Goal: Transaction & Acquisition: Purchase product/service

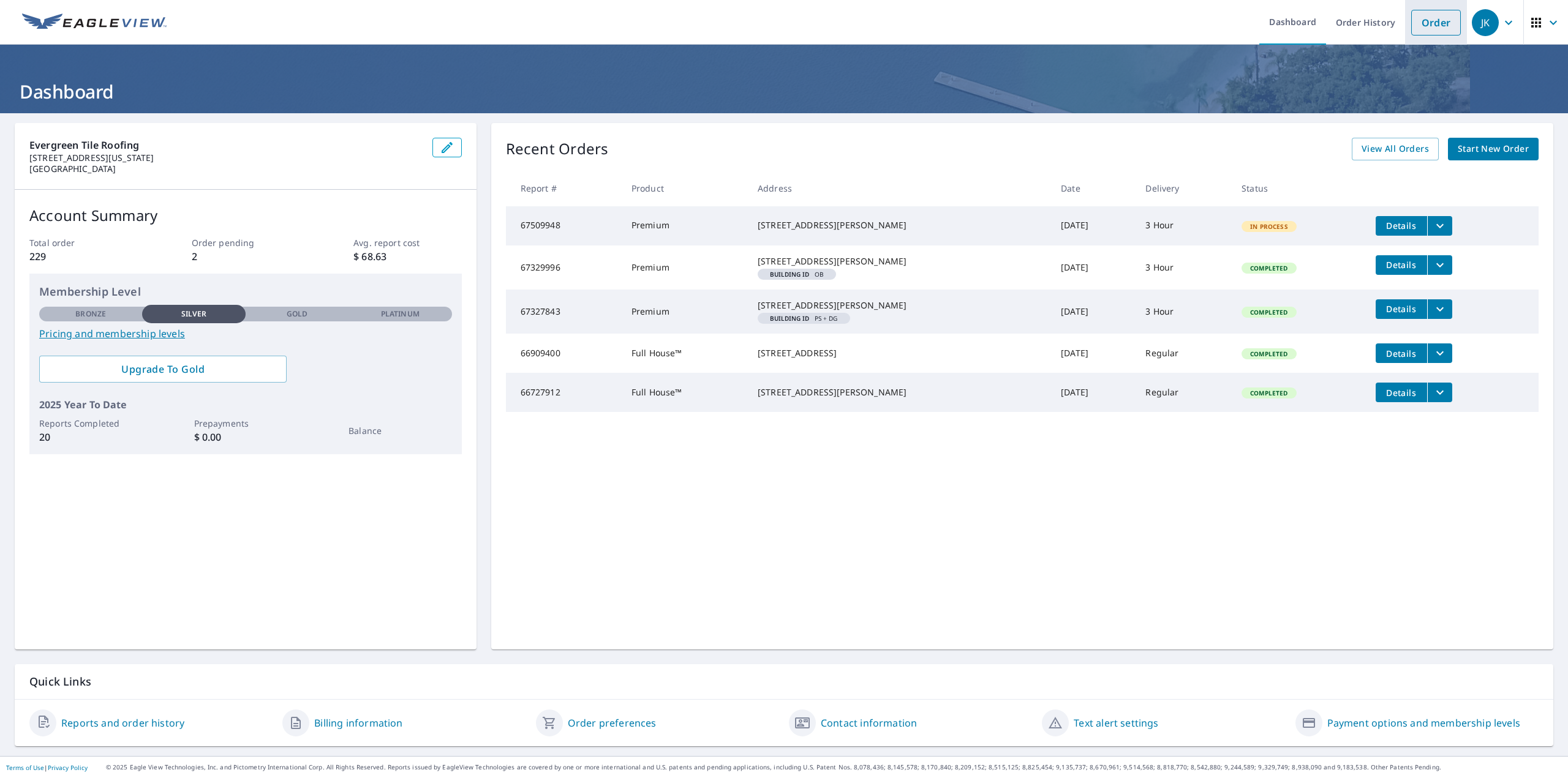
click at [1421, 27] on link "Order" at bounding box center [1435, 23] width 50 height 26
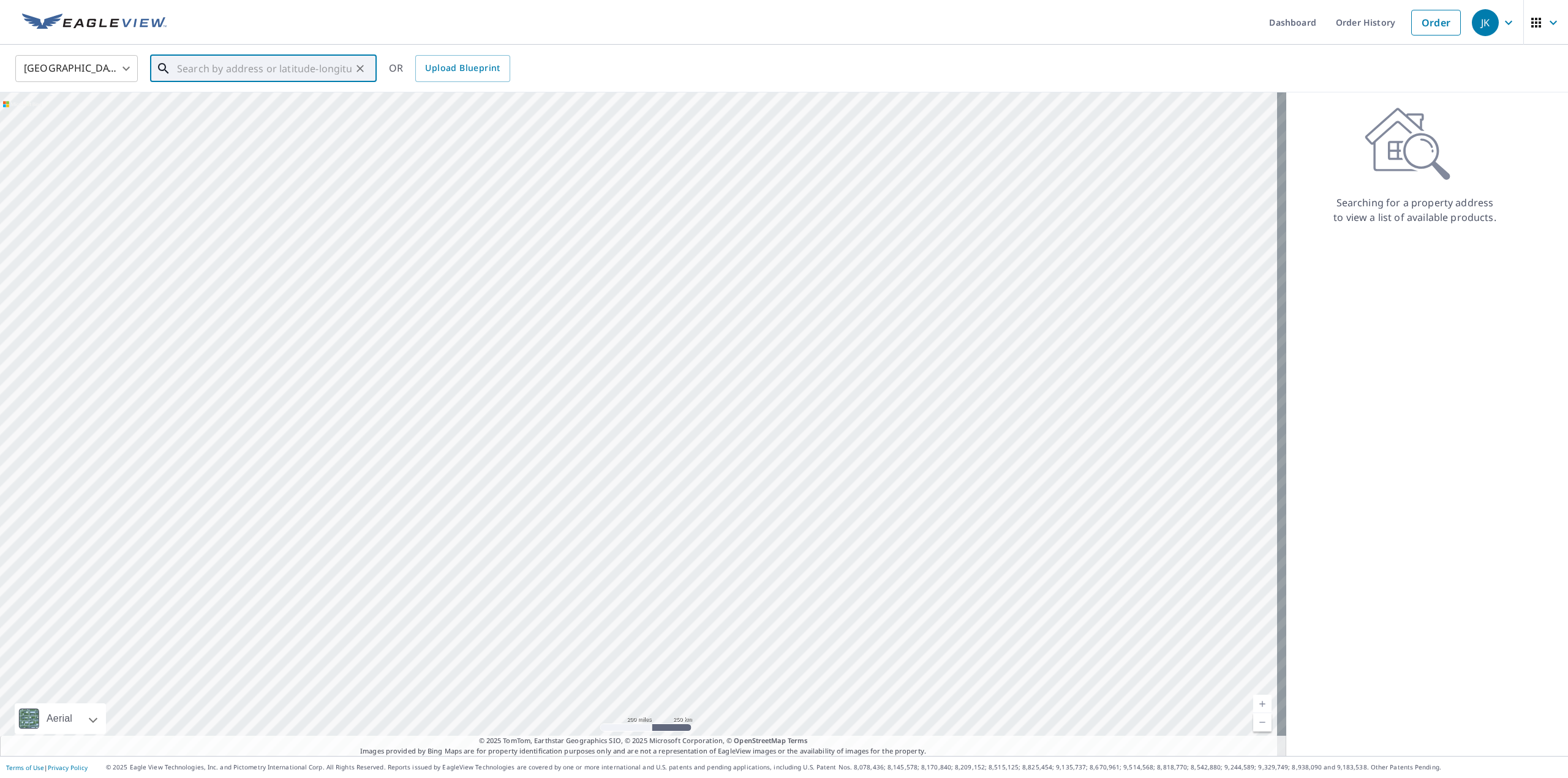
click at [235, 71] on input "text" at bounding box center [264, 69] width 175 height 34
click at [193, 73] on input "text" at bounding box center [264, 69] width 175 height 34
click at [238, 124] on li "[STREET_ADDRESS]" at bounding box center [263, 110] width 226 height 42
type input "[STREET_ADDRESS]"
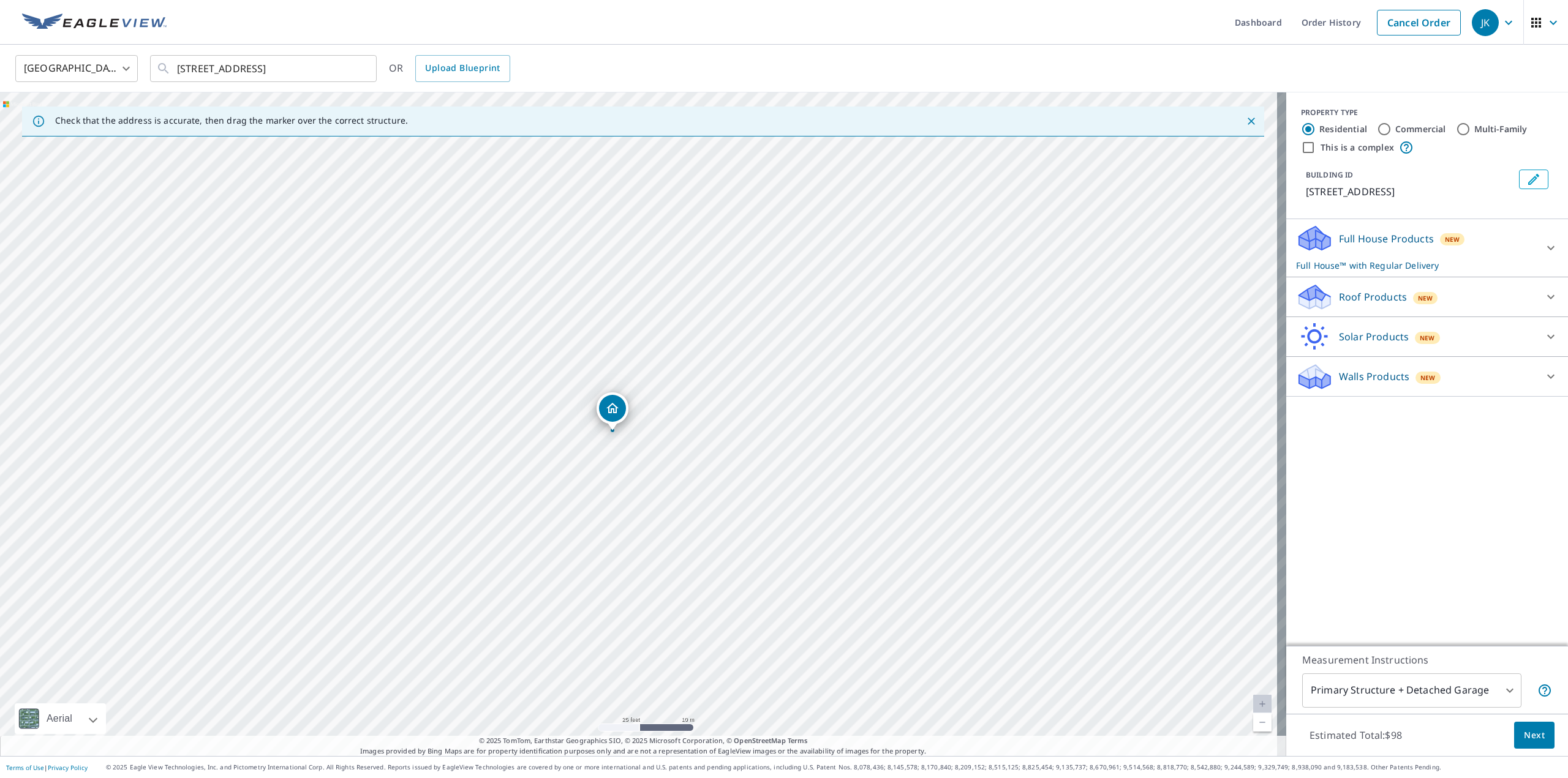
click at [1356, 292] on p "Roof Products" at bounding box center [1373, 297] width 68 height 14
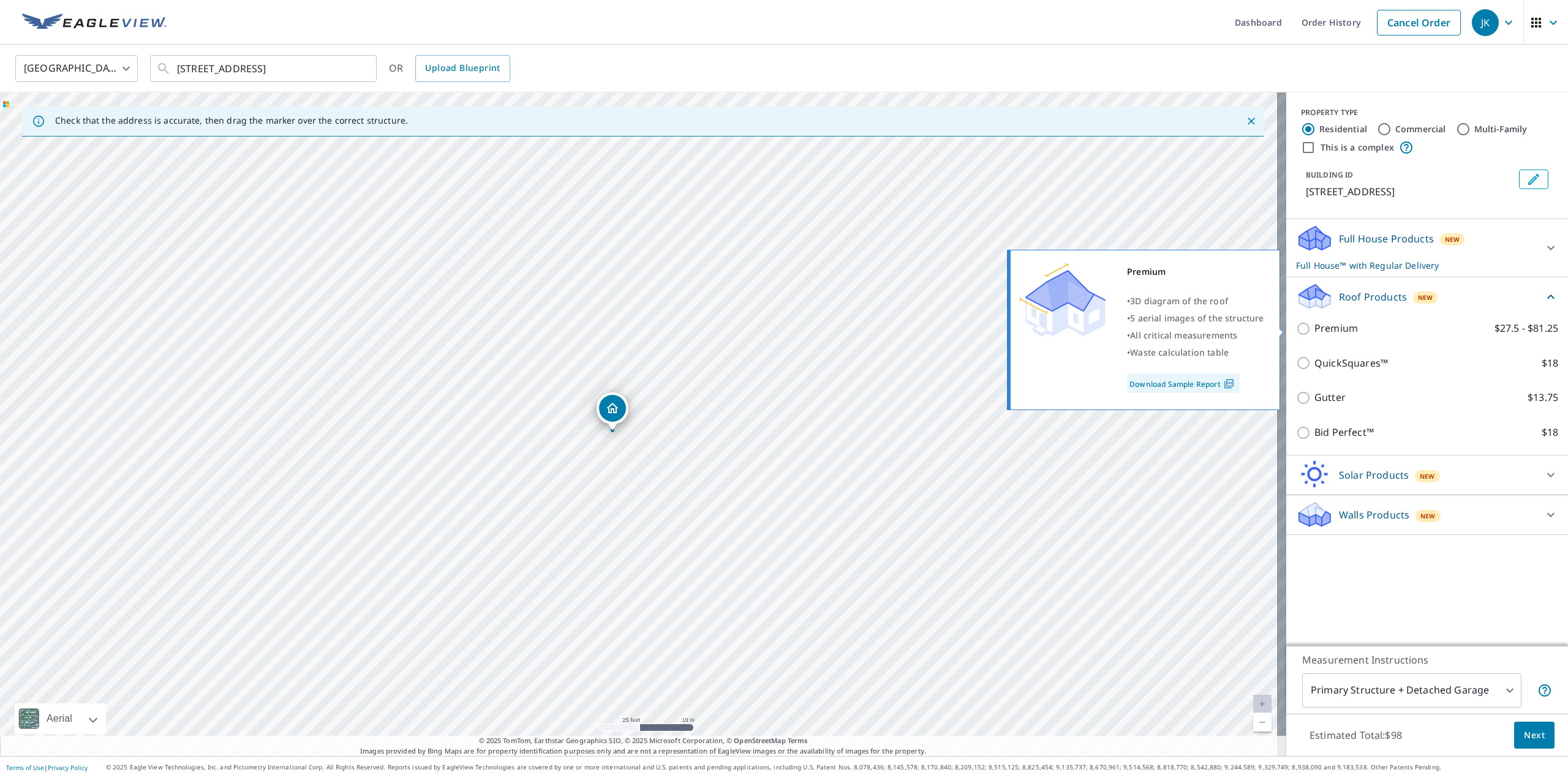
click at [1328, 329] on p "Premium" at bounding box center [1336, 328] width 44 height 15
click at [1314, 329] on input "Premium $27.5 - $81.25" at bounding box center [1305, 328] width 19 height 14
checkbox input "true"
checkbox input "false"
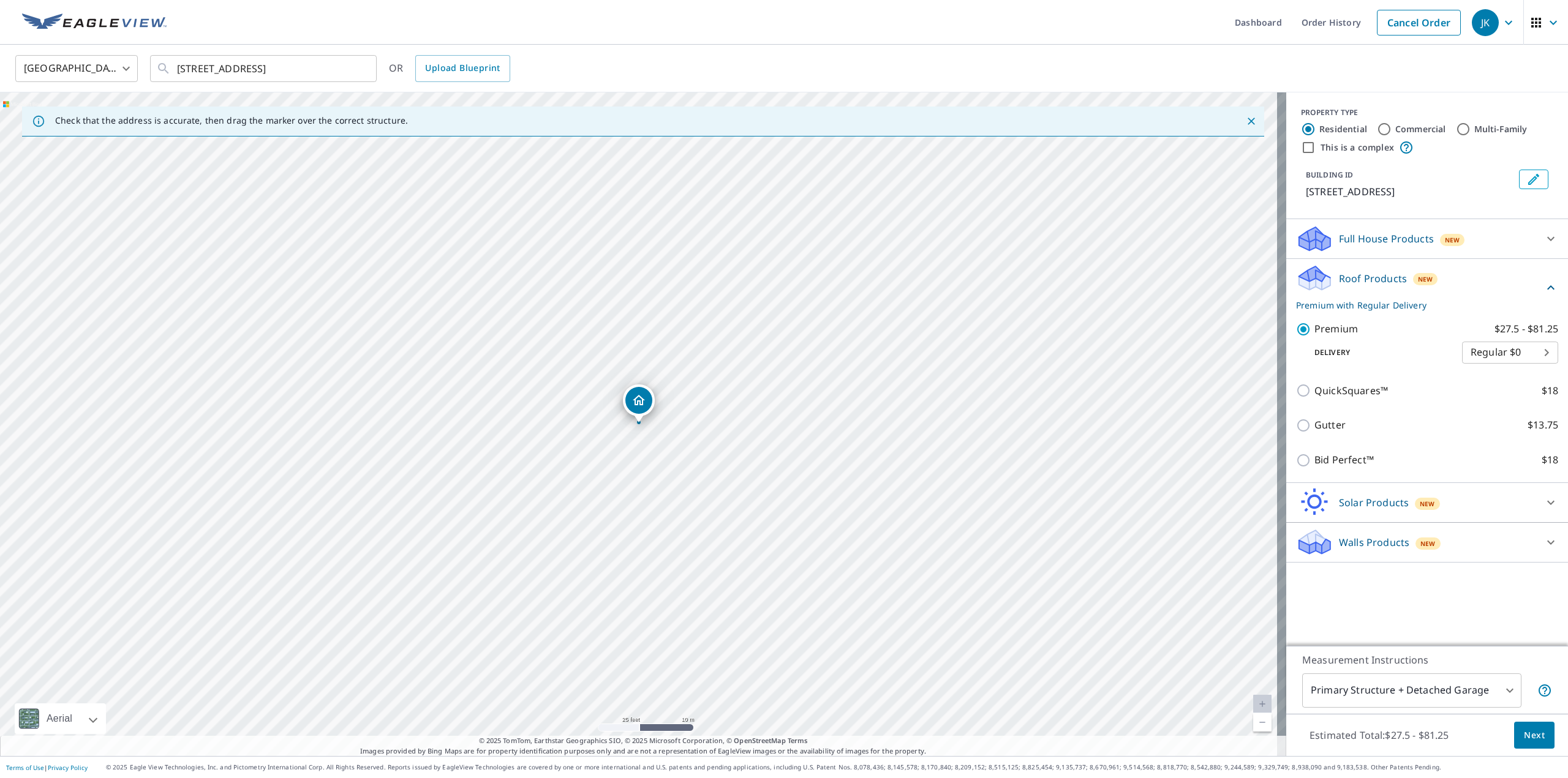
click at [1514, 733] on button "Next" at bounding box center [1534, 736] width 40 height 27
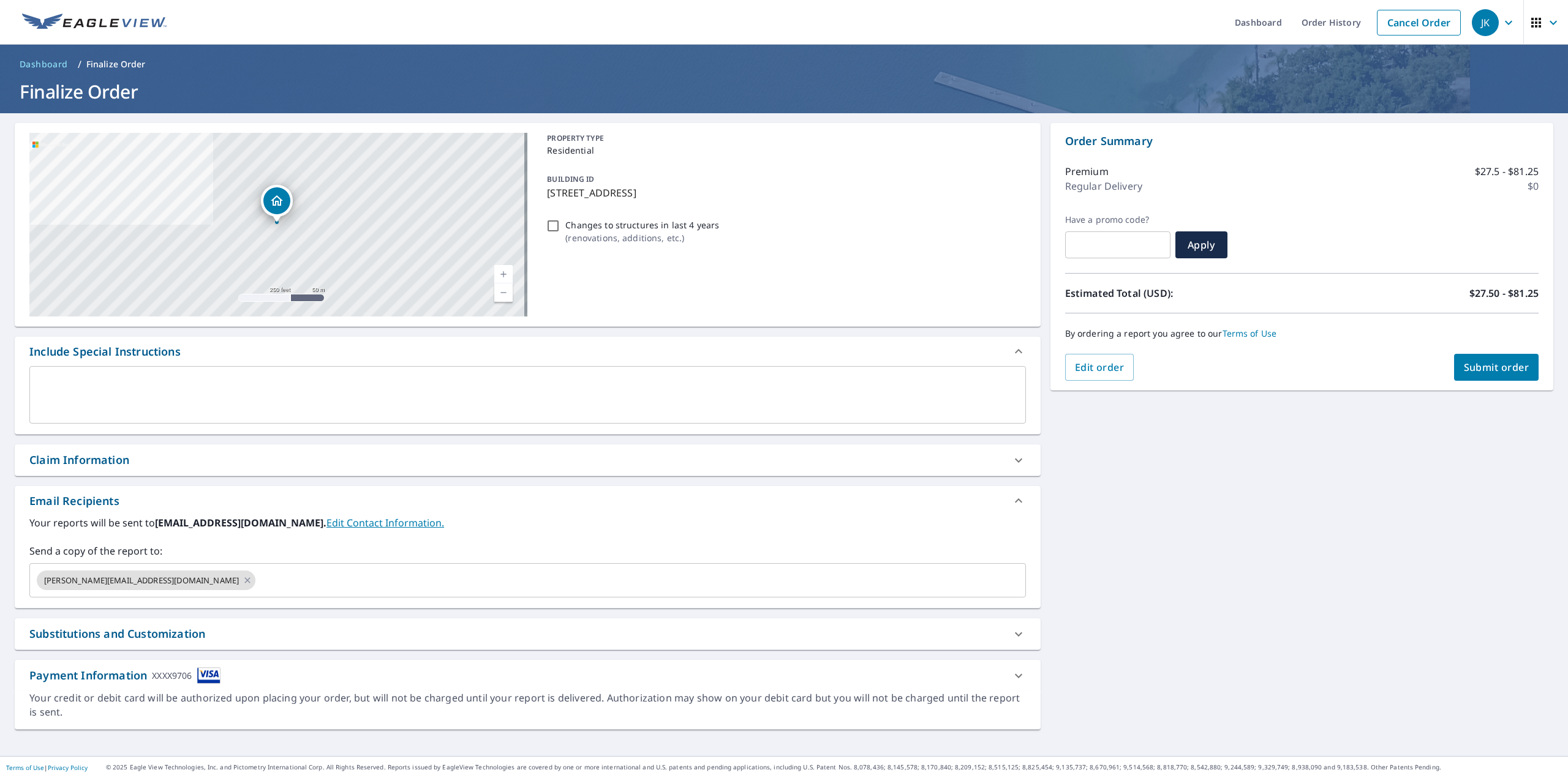
click at [1493, 362] on span "Submit order" at bounding box center [1496, 367] width 65 height 14
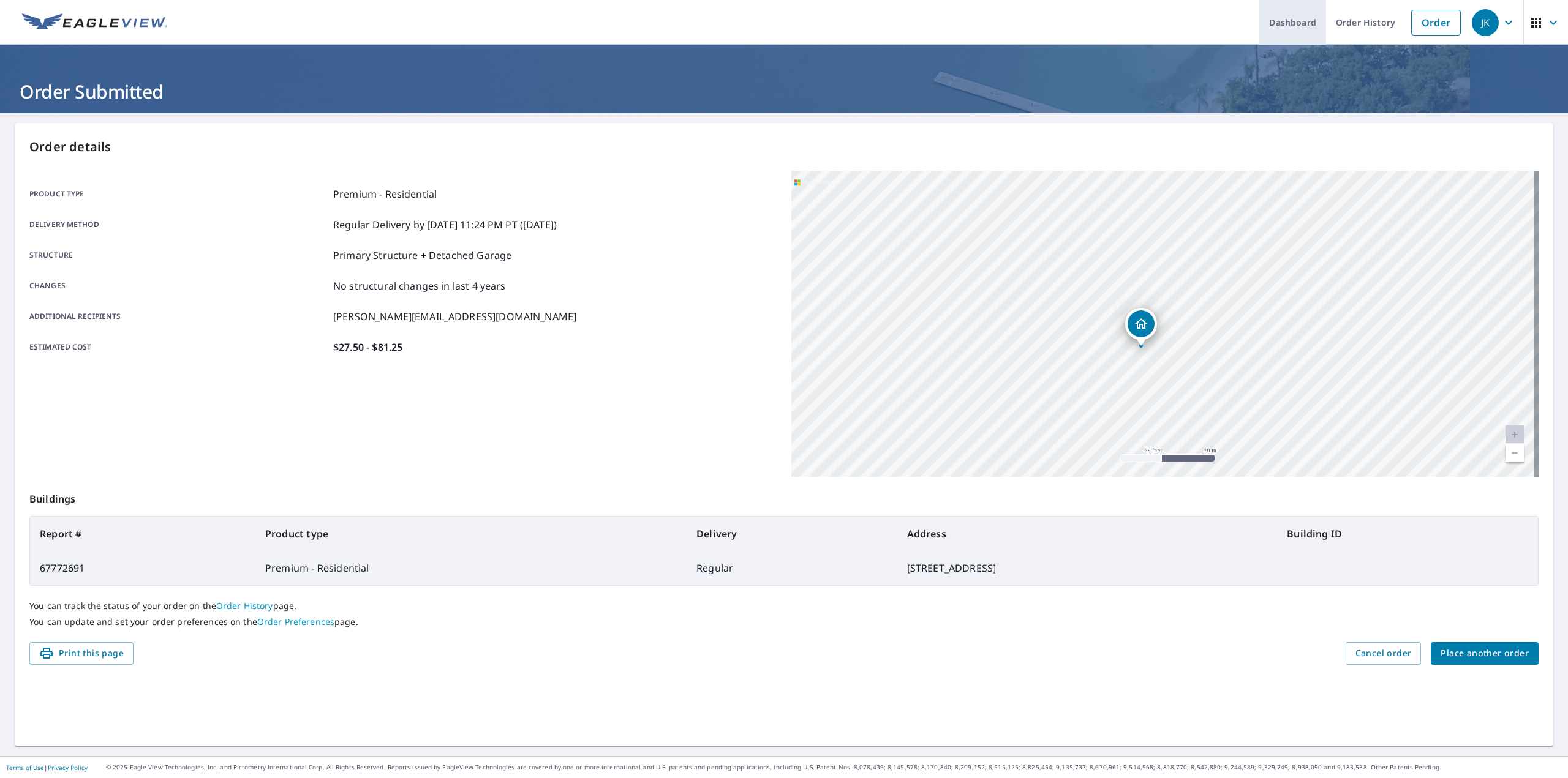
click at [1268, 25] on link "Dashboard" at bounding box center [1292, 22] width 67 height 45
